Goal: Transaction & Acquisition: Purchase product/service

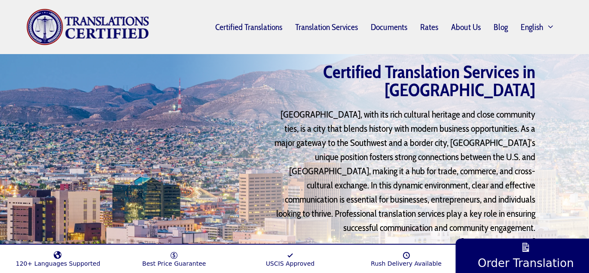
click at [569, 159] on div "Certified Translation Services in [GEOGRAPHIC_DATA] [GEOGRAPHIC_DATA], with its…" at bounding box center [294, 185] width 589 height 263
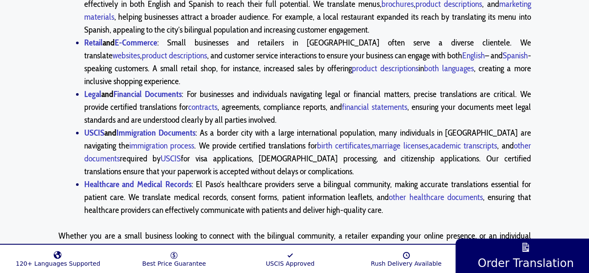
scroll to position [567, 0]
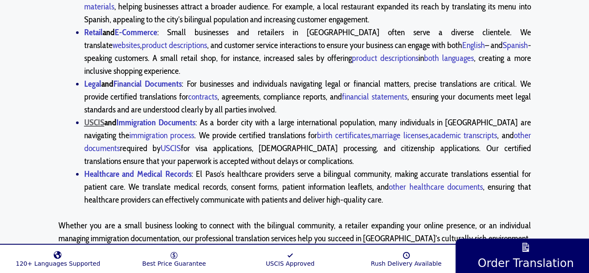
click at [96, 117] on link "USCIS" at bounding box center [94, 122] width 20 height 10
click at [27, 113] on div "Bridging Cultures and Growing Businesses with Expert Translations At Translatio…" at bounding box center [294, 34] width 589 height 438
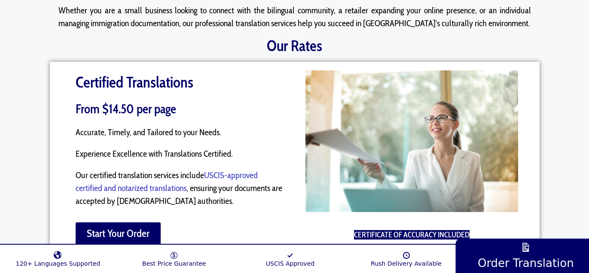
scroll to position [790, 0]
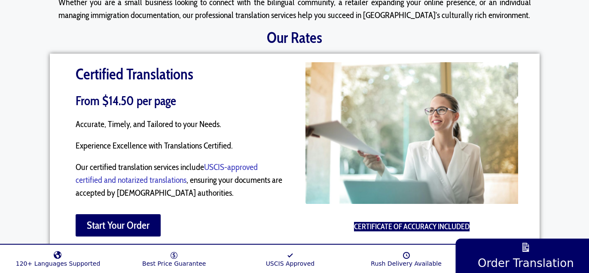
click at [21, 174] on div "Machine Translations From $0,01 per word Accurate, Timely, and Tailored to your…" at bounding box center [294, 154] width 589 height 248
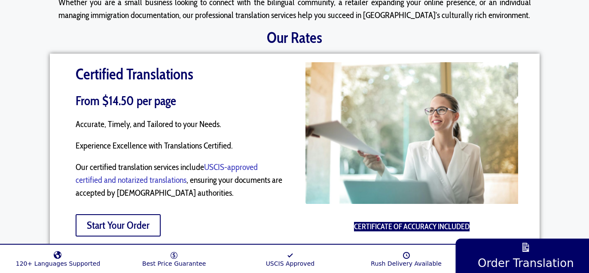
click at [113, 220] on span "Start Your Order" at bounding box center [118, 225] width 63 height 10
